Goal: Information Seeking & Learning: Learn about a topic

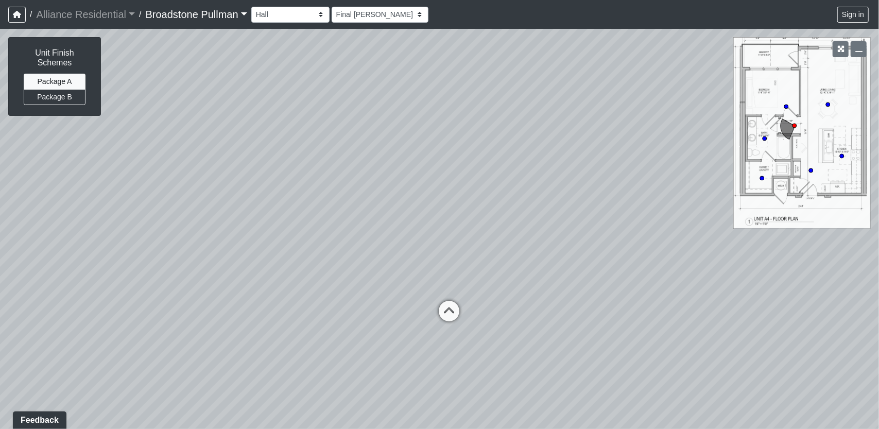
drag, startPoint x: 355, startPoint y: 208, endPoint x: 811, endPoint y: 225, distance: 456.2
click at [806, 223] on div "Loading... Entry Loading... Hall Loading... Living Room Loading... Hall Loading…" at bounding box center [439, 229] width 879 height 400
drag, startPoint x: 354, startPoint y: 230, endPoint x: 767, endPoint y: 220, distance: 413.2
click at [763, 215] on div "Loading... Entry Loading... Hall Loading... Living Room Loading... Hall Loading…" at bounding box center [439, 229] width 879 height 400
drag, startPoint x: 411, startPoint y: 183, endPoint x: 422, endPoint y: 222, distance: 40.1
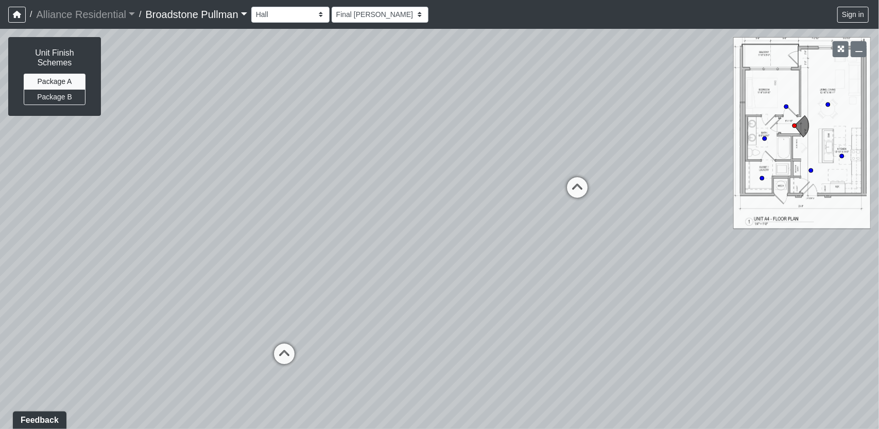
click at [422, 222] on div "Loading... Entry Loading... Hall Loading... Living Room Loading... Hall Loading…" at bounding box center [439, 229] width 879 height 400
click at [283, 348] on icon at bounding box center [284, 359] width 31 height 31
drag, startPoint x: 525, startPoint y: 217, endPoint x: 92, endPoint y: 252, distance: 434.6
click at [92, 252] on div "Loading... Entry Loading... Hall Loading... Living Room Loading... Hall Loading…" at bounding box center [439, 229] width 879 height 400
drag, startPoint x: 553, startPoint y: 227, endPoint x: 374, endPoint y: 221, distance: 178.8
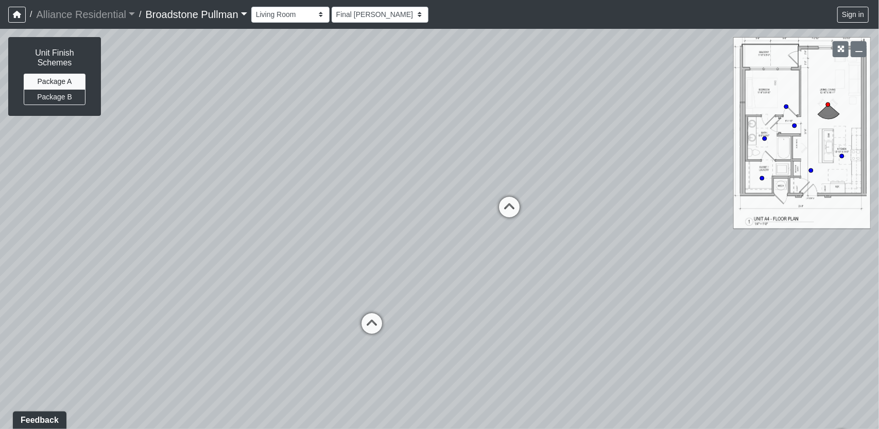
click at [374, 221] on div "Loading... Entry Loading... Hall Loading... Living Room Loading... Hall Loading…" at bounding box center [439, 229] width 879 height 400
click at [372, 320] on icon at bounding box center [372, 328] width 31 height 31
select select "unit-a4-kitchen"
drag, startPoint x: 544, startPoint y: 252, endPoint x: 291, endPoint y: 261, distance: 253.1
click at [274, 263] on div "Loading... Entry Loading... Hall Loading... Living Room Loading... Hall Loading…" at bounding box center [439, 229] width 879 height 400
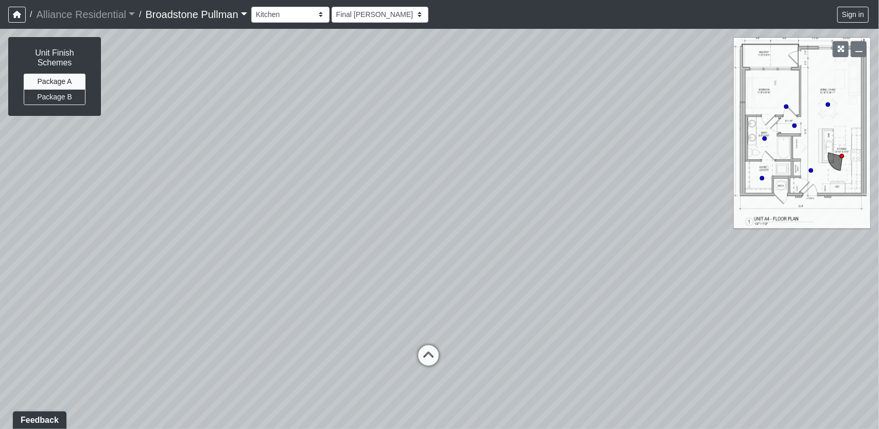
drag, startPoint x: 489, startPoint y: 255, endPoint x: 436, endPoint y: 254, distance: 53.1
click at [436, 254] on div "Loading... Entry Loading... Hall Loading... Living Room Loading... Hall Loading…" at bounding box center [439, 229] width 879 height 400
drag, startPoint x: 578, startPoint y: 242, endPoint x: 343, endPoint y: 258, distance: 235.5
click at [343, 258] on div "Loading... Entry Loading... Hall Loading... Living Room Loading... Hall Loading…" at bounding box center [439, 229] width 879 height 400
drag, startPoint x: 599, startPoint y: 214, endPoint x: 460, endPoint y: 244, distance: 141.7
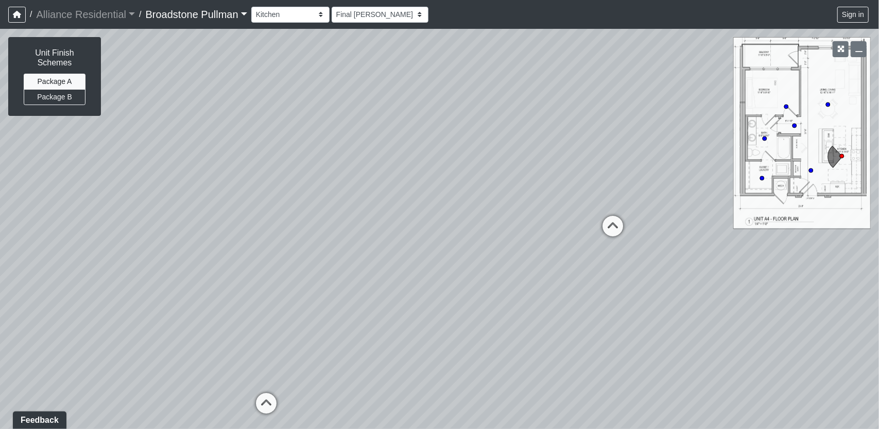
click at [460, 244] on div "Loading... Entry Loading... Hall Loading... Living Room Loading... Hall Loading…" at bounding box center [439, 229] width 879 height 400
drag, startPoint x: 533, startPoint y: 234, endPoint x: 390, endPoint y: 247, distance: 142.7
click at [390, 247] on div "Loading... Entry Loading... Hall Loading... Living Room Loading... Hall Loading…" at bounding box center [439, 229] width 879 height 400
drag, startPoint x: 541, startPoint y: 216, endPoint x: 597, endPoint y: 242, distance: 61.8
click at [597, 243] on div "Loading... Entry Loading... Hall Loading... Living Room Loading... Hall Loading…" at bounding box center [439, 229] width 879 height 400
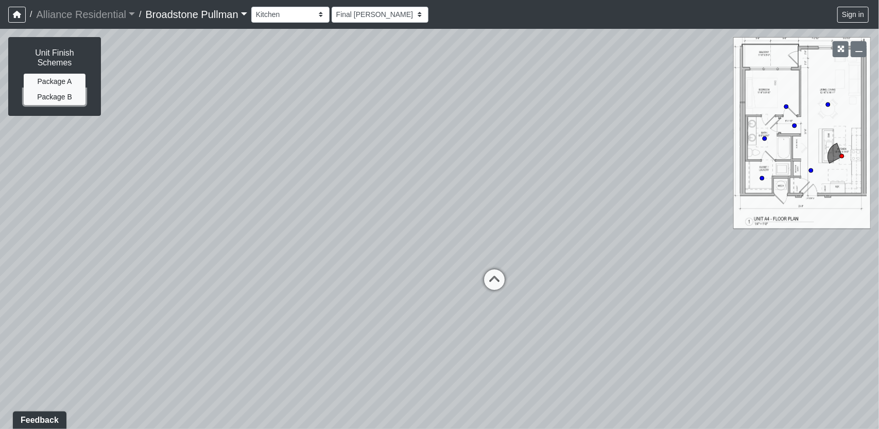
click at [42, 96] on button "Package B" at bounding box center [55, 97] width 62 height 16
click at [54, 81] on button "Package A" at bounding box center [55, 82] width 62 height 16
click at [53, 97] on button "Package B" at bounding box center [55, 97] width 62 height 16
click at [56, 77] on button "Package A" at bounding box center [55, 82] width 62 height 16
click at [59, 97] on button "Package B" at bounding box center [55, 97] width 62 height 16
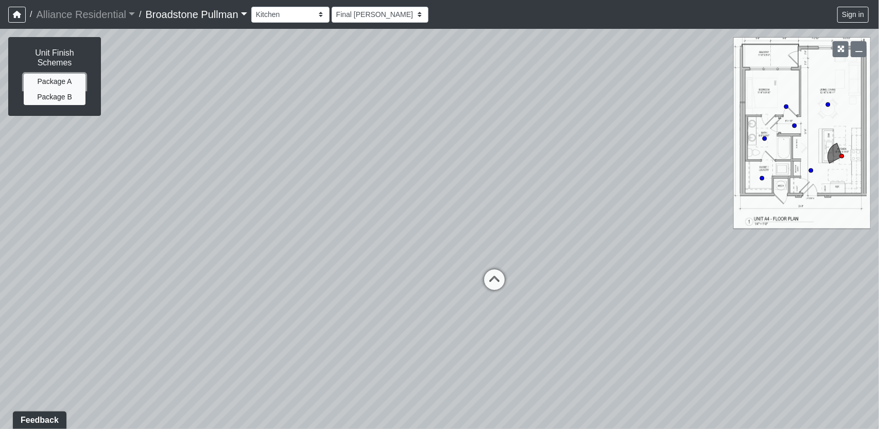
click at [60, 83] on button "Package A" at bounding box center [55, 82] width 62 height 16
click at [61, 96] on button "Package B" at bounding box center [55, 97] width 62 height 16
